Goal: Task Accomplishment & Management: Manage account settings

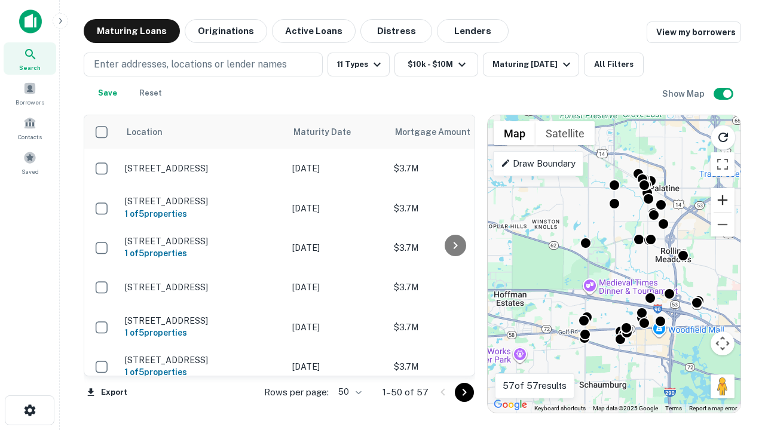
click at [723, 200] on button "Zoom in" at bounding box center [723, 200] width 24 height 24
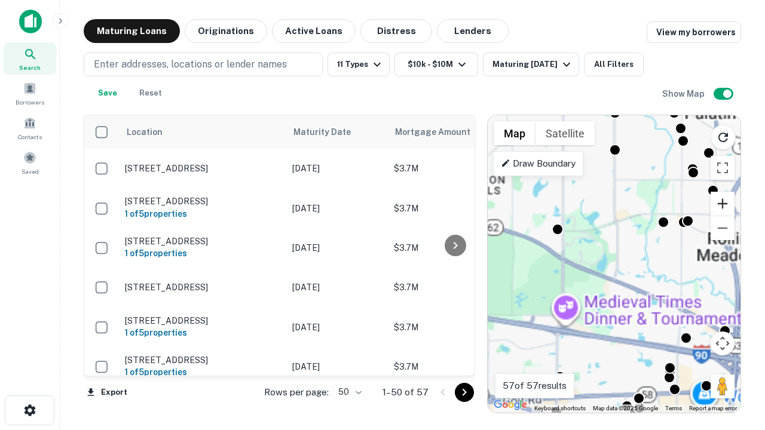
click at [723, 204] on button "Zoom in" at bounding box center [723, 204] width 24 height 24
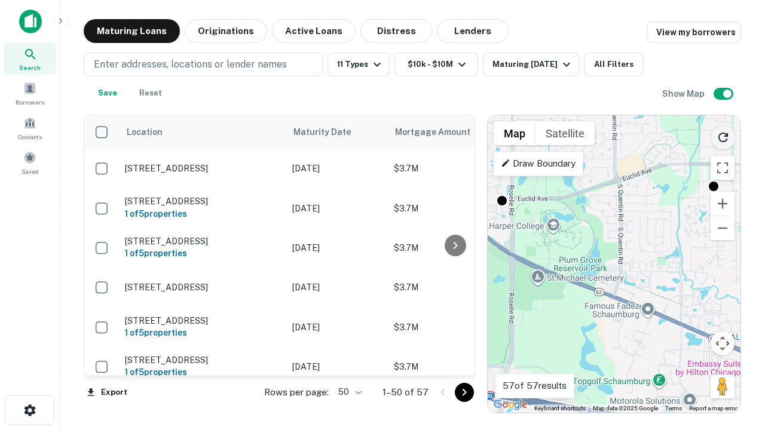
click at [723, 135] on icon "Reload search area" at bounding box center [723, 137] width 14 height 14
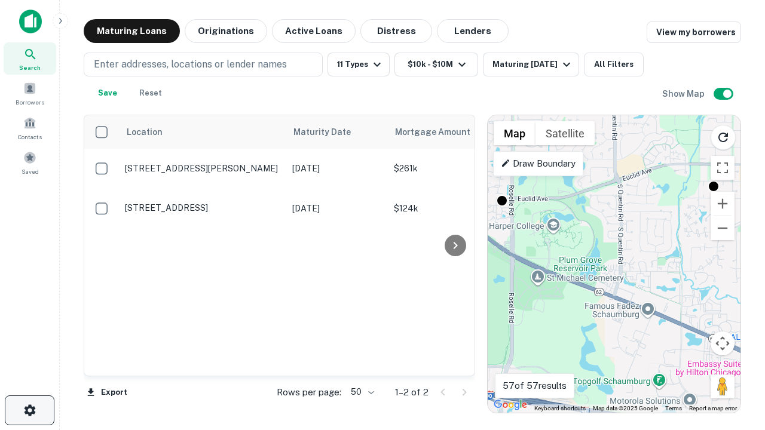
click at [29, 411] on icon "button" at bounding box center [30, 411] width 14 height 14
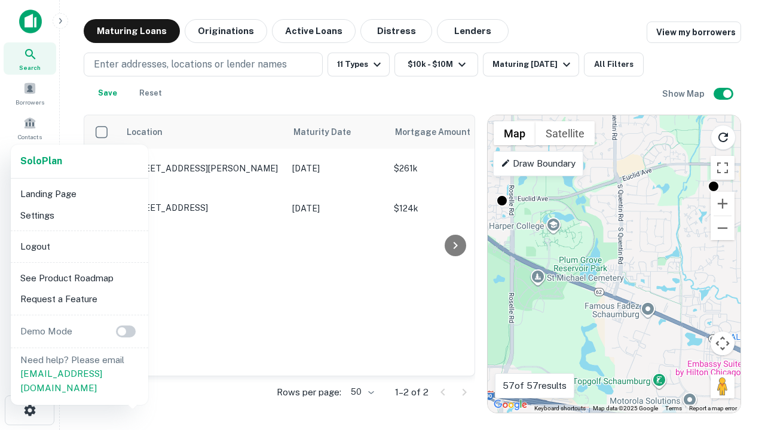
click at [79, 246] on li "Logout" at bounding box center [80, 247] width 128 height 22
